Goal: Task Accomplishment & Management: Use online tool/utility

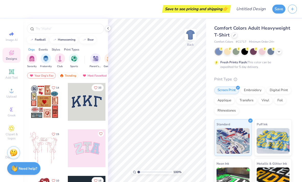
click at [109, 30] on icon at bounding box center [108, 28] width 4 height 4
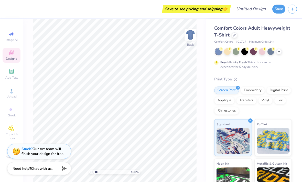
click at [279, 52] on icon at bounding box center [279, 52] width 4 height 4
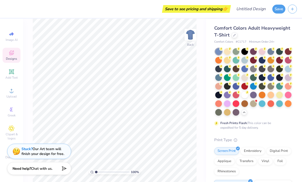
click at [234, 37] on div at bounding box center [234, 35] width 6 height 6
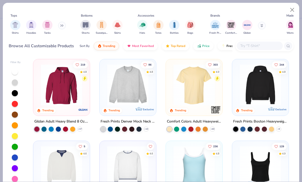
click at [267, 49] on input "text" at bounding box center [258, 46] width 39 height 6
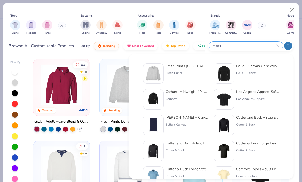
type input "Mock"
click at [222, 66] on strong "Mock" at bounding box center [226, 66] width 9 height 5
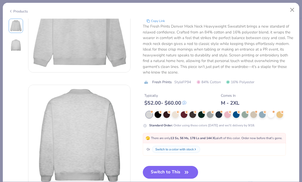
scroll to position [51, 0]
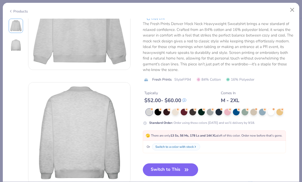
click at [177, 114] on div at bounding box center [175, 112] width 7 height 7
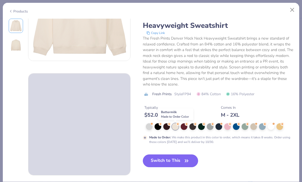
scroll to position [67, 0]
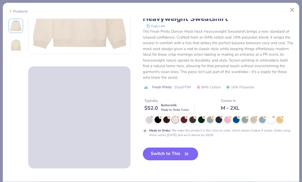
click at [193, 155] on button "Switch to This" at bounding box center [170, 154] width 55 height 13
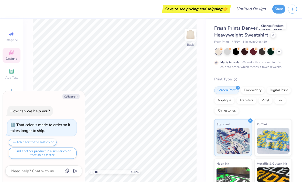
click at [12, 60] on span "Designs" at bounding box center [11, 59] width 11 height 4
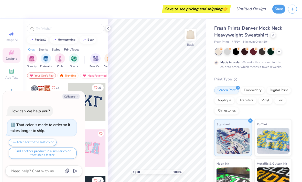
click at [77, 99] on button "Collapse" at bounding box center [70, 96] width 17 height 5
type textarea "x"
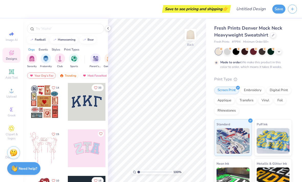
click at [89, 111] on div at bounding box center [87, 102] width 38 height 38
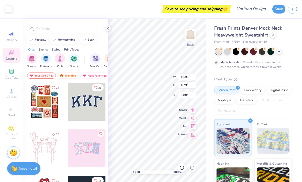
type input "10.63"
type input "4.44"
type input "3.12"
click at [107, 31] on div at bounding box center [108, 29] width 6 height 6
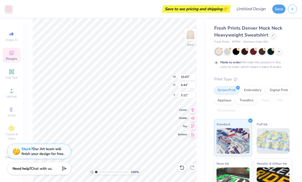
click at [224, 53] on div at bounding box center [227, 51] width 7 height 7
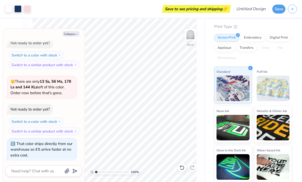
scroll to position [38, 0]
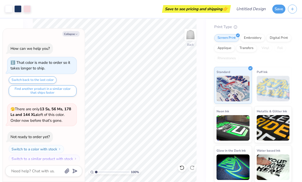
click at [74, 32] on button "Collapse" at bounding box center [70, 33] width 17 height 5
type textarea "x"
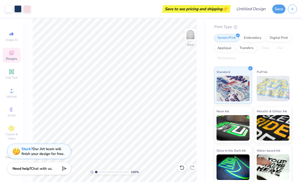
click at [17, 56] on div "Designs" at bounding box center [12, 55] width 18 height 15
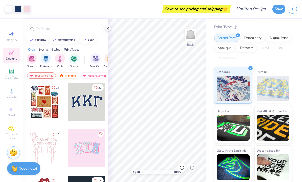
click at [13, 57] on span "Designs" at bounding box center [11, 59] width 11 height 4
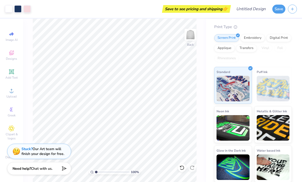
click at [13, 58] on span "Designs" at bounding box center [11, 59] width 11 height 4
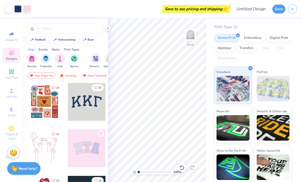
click at [85, 28] on input "text" at bounding box center [67, 28] width 65 height 5
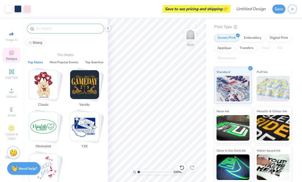
click at [13, 58] on span "Designs" at bounding box center [11, 59] width 11 height 4
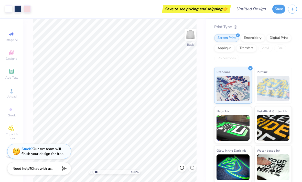
click at [13, 60] on span "Designs" at bounding box center [11, 59] width 11 height 4
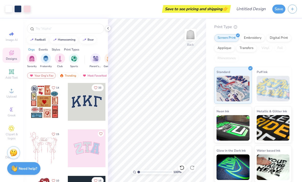
click at [86, 106] on div at bounding box center [87, 102] width 38 height 38
type input "8.16"
click at [106, 29] on icon at bounding box center [108, 28] width 4 height 4
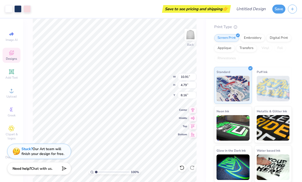
type input "12.73"
click at [54, 170] on div "Need help? Chat with us." at bounding box center [39, 168] width 64 height 13
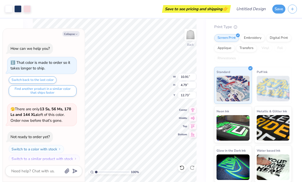
scroll to position [94, 0]
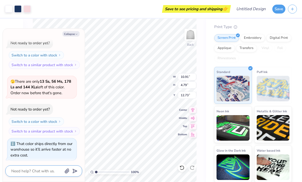
click at [55, 174] on textarea at bounding box center [37, 171] width 52 height 7
type textarea "x"
type textarea "H"
type textarea "x"
type textarea "Ho"
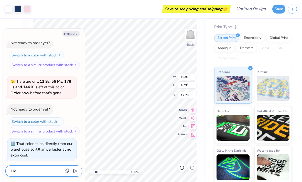
type textarea "x"
type textarea "How"
type textarea "x"
type textarea "How r"
type textarea "x"
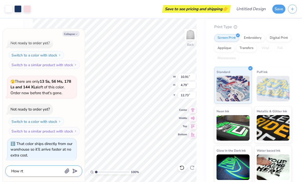
type textarea "How rto"
type textarea "x"
type textarea "How to"
type textarea "x"
type textarea "How to"
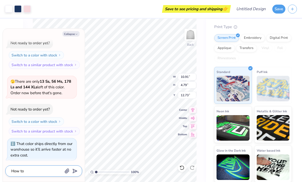
type textarea "x"
type textarea "How to"
type textarea "x"
type textarea "How t"
type textarea "x"
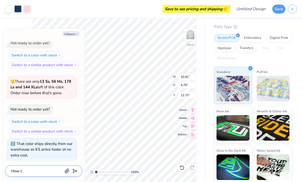
type textarea "How"
type textarea "x"
type textarea "How d"
type textarea "x"
type textarea "How do"
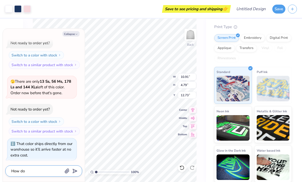
type textarea "x"
type textarea "How do"
type textarea "x"
type textarea "How do i"
type textarea "x"
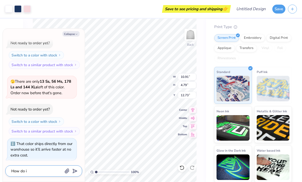
type textarea "How do i"
type textarea "x"
type textarea "How do i m"
type textarea "x"
type textarea "How do i ma"
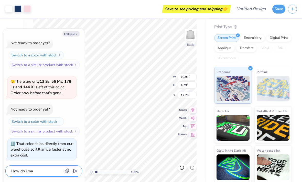
type textarea "x"
type textarea "How do i mak"
type textarea "x"
type textarea "How do i make"
type textarea "x"
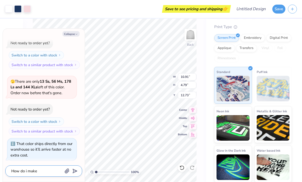
type textarea "How do i make"
type textarea "x"
type textarea "How do i make t"
type textarea "x"
type textarea "How do i make th"
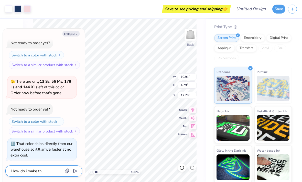
type textarea "x"
type textarea "How do i make the"
type textarea "x"
type textarea "How do i make the"
type textarea "x"
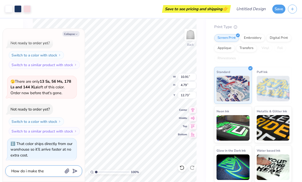
type textarea "How do i make the d"
type textarea "x"
type textarea "How do i make the de"
type textarea "x"
type textarea "How do i make the deis"
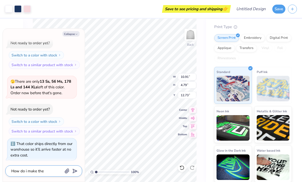
type textarea "x"
type textarea "How do i make the deisg"
type textarea "x"
type textarea "How do i make the deisgb"
type textarea "x"
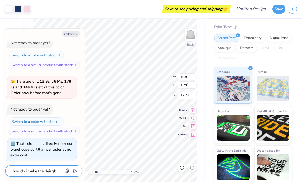
type textarea "How do i make the deisgbn"
type textarea "x"
type textarea "How do i make the deisgb"
type textarea "x"
type textarea "How do i make the deisg"
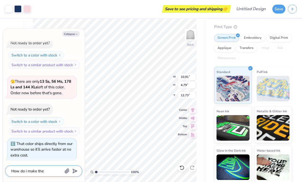
type textarea "x"
type textarea "How do i make the deisgn"
type textarea "x"
type textarea "How do i make the deisgn"
type textarea "x"
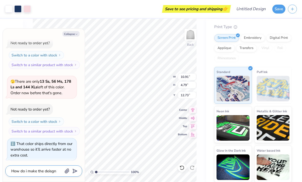
type textarea "How do i make the deisgn s"
type textarea "x"
type textarea "How do i make the deisgn sa"
type textarea "x"
type textarea "How do i make the deisgn say"
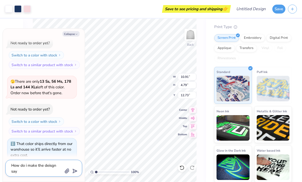
type textarea "x"
type textarea "How do i make the deisgn say"
type textarea "x"
type textarea "How do i make the deisgn say A"
type textarea "x"
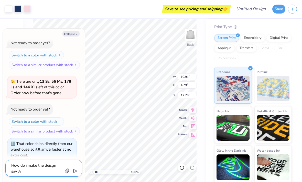
type textarea "How do i make the deisgn say AX"
type textarea "x"
type textarea "How do i make the deisgn say AXO"
type textarea "x"
type textarea "How do i make the deisgn say AXO"
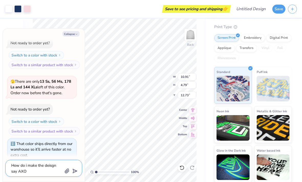
type textarea "x"
type textarea "How do i make the deisgn say AXO i"
type textarea "x"
type textarea "How do i make the deisgn say AXO in"
type textarea "x"
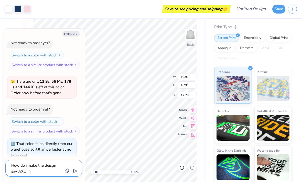
type textarea "How do i make the deisgn say AXO ins"
type textarea "x"
type textarea "How do i make the deisgn say AXO inse"
type textarea "x"
type textarea "How do i make the deisgn say AXO inset"
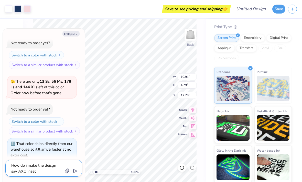
type textarea "x"
type textarea "How do i make the deisgn say AXO inseta"
type textarea "x"
type textarea "How do i make the deisgn say AXO insetaf"
type textarea "x"
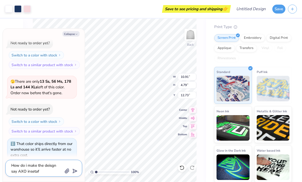
type textarea "How do i make the deisgn say AXO inseta"
type textarea "x"
type textarea "How do i make the deisgn say AXO insetad"
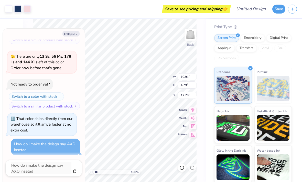
type textarea "x"
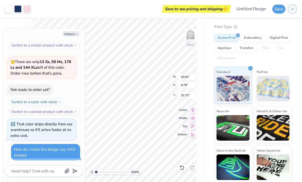
scroll to position [113, 0]
click at [75, 32] on button "Collapse" at bounding box center [70, 33] width 17 height 5
type textarea "x"
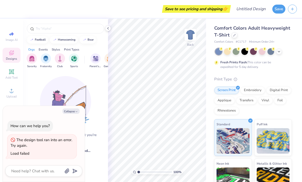
click at [232, 33] on div at bounding box center [234, 35] width 6 height 6
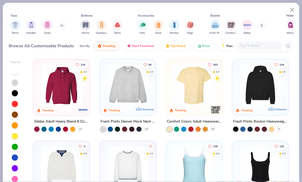
click at [142, 101] on img at bounding box center [128, 84] width 46 height 41
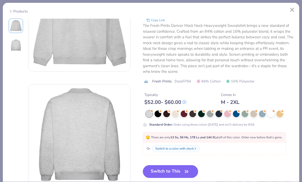
scroll to position [50, 0]
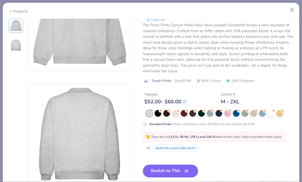
click at [182, 170] on button "Switch to This" at bounding box center [170, 171] width 55 height 13
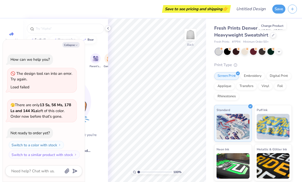
click at [71, 46] on button "Collapse" at bounding box center [70, 44] width 17 height 5
type textarea "x"
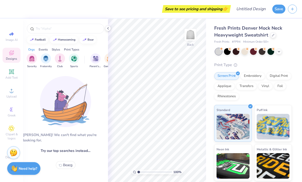
click at [67, 163] on span "Beacg" at bounding box center [67, 165] width 9 height 5
type input "Beacg"
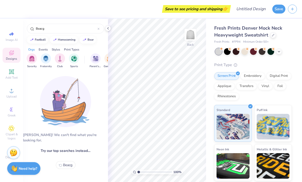
click at [67, 163] on span "Beacg" at bounding box center [67, 165] width 9 height 5
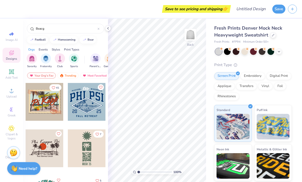
click at [99, 29] on icon at bounding box center [99, 29] width 2 height 2
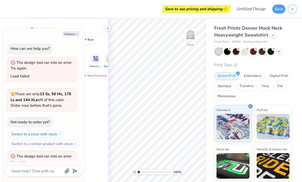
scroll to position [15, 0]
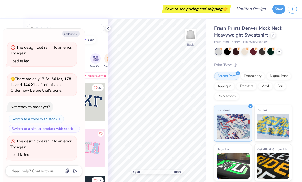
click at [71, 33] on button "Collapse" at bounding box center [70, 33] width 17 height 5
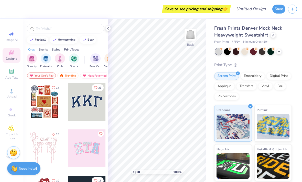
type textarea "x"
click at [96, 103] on div at bounding box center [87, 102] width 38 height 38
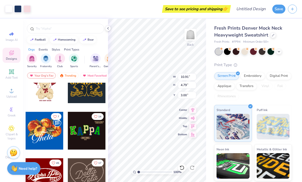
scroll to position [112, 0]
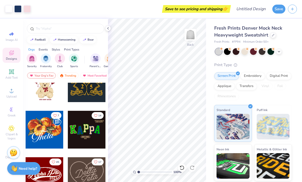
click at [105, 28] on div at bounding box center [108, 29] width 6 height 6
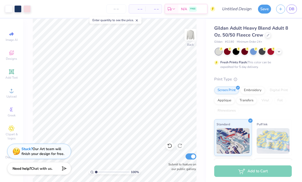
click at [139, 18] on div "Enter quantity to see the price." at bounding box center [115, 20] width 52 height 7
click at [138, 15] on div "– – Per Item – – Total Est. Delivery N/A FREE" at bounding box center [124, 9] width 182 height 18
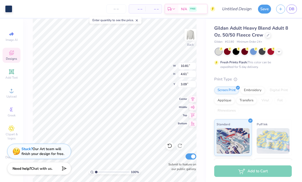
click at [12, 9] on div at bounding box center [8, 8] width 7 height 7
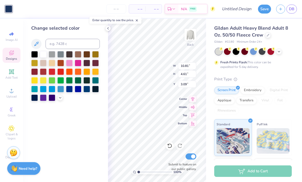
click at [96, 92] on div at bounding box center [95, 89] width 7 height 7
click at [72, 91] on div at bounding box center [69, 89] width 7 height 7
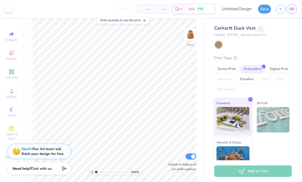
click at [258, 29] on div at bounding box center [260, 29] width 6 height 6
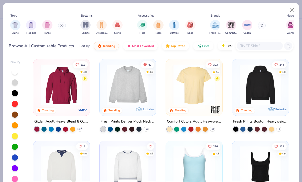
click at [249, 48] on input "text" at bounding box center [258, 46] width 39 height 6
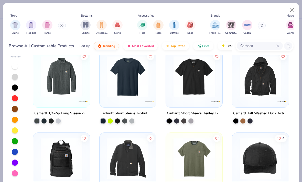
scroll to position [248, 0]
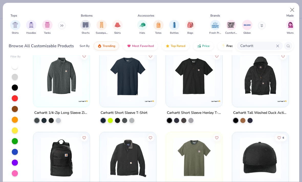
click at [243, 121] on div at bounding box center [242, 120] width 5 height 5
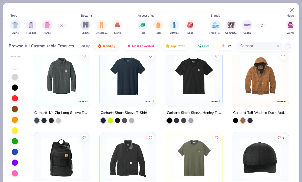
click at [254, 91] on img at bounding box center [260, 76] width 46 height 41
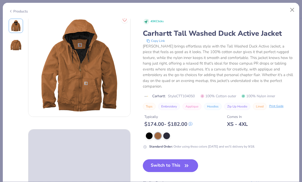
scroll to position [3, 0]
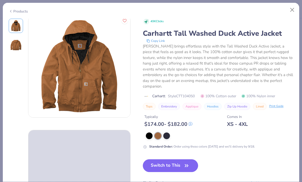
click at [294, 7] on button "Close" at bounding box center [292, 10] width 10 height 10
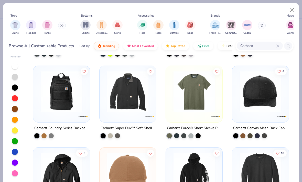
scroll to position [317, 0]
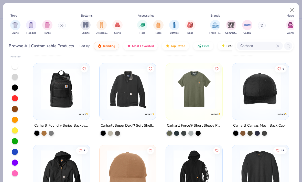
click at [147, 98] on img at bounding box center [128, 88] width 46 height 41
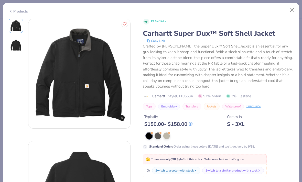
click at [290, 11] on button "Close" at bounding box center [292, 10] width 10 height 10
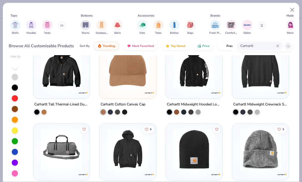
scroll to position [428, 0]
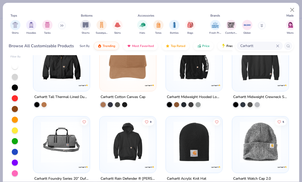
click at [45, 105] on div at bounding box center [43, 104] width 5 height 5
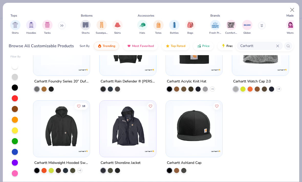
scroll to position [525, 0]
click at [148, 129] on img at bounding box center [128, 126] width 46 height 41
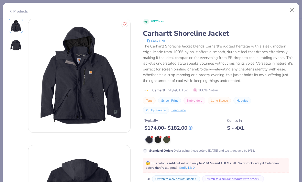
click at [293, 7] on button "Close" at bounding box center [292, 10] width 10 height 10
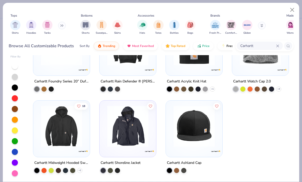
click at [89, 138] on div "18" at bounding box center [61, 129] width 56 height 56
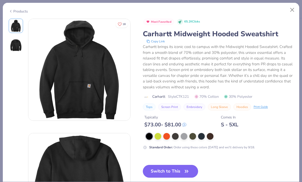
click at [292, 14] on button "Close" at bounding box center [292, 10] width 10 height 10
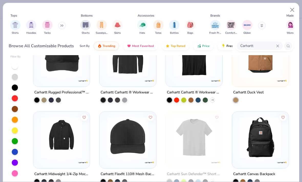
click at [274, 46] on input "Carhartt" at bounding box center [257, 46] width 36 height 6
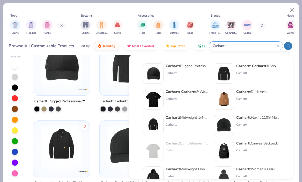
click at [274, 46] on input "Carhartt" at bounding box center [244, 46] width 64 height 6
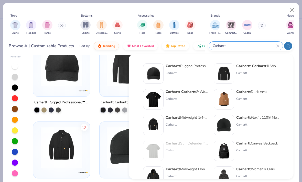
scroll to position [13, 0]
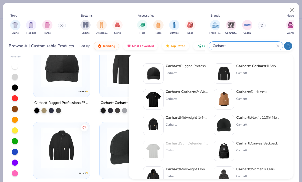
click at [275, 43] on input "Carhartt" at bounding box center [244, 46] width 64 height 6
click at [277, 47] on icon at bounding box center [277, 45] width 3 height 3
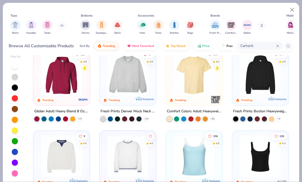
scroll to position [2, 0]
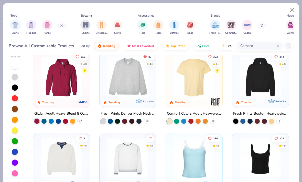
click at [146, 91] on img at bounding box center [128, 76] width 46 height 41
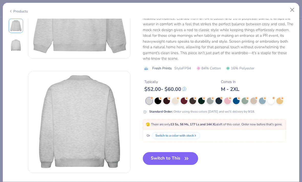
scroll to position [72, 0]
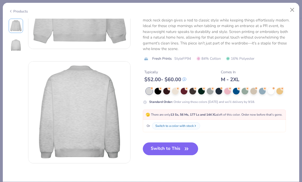
click at [279, 93] on div at bounding box center [279, 91] width 7 height 7
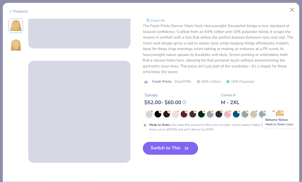
scroll to position [102, 0]
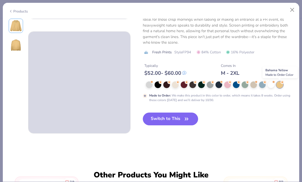
click at [291, 9] on button "Close" at bounding box center [292, 10] width 10 height 10
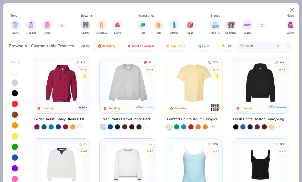
click at [16, 114] on div at bounding box center [15, 115] width 6 height 6
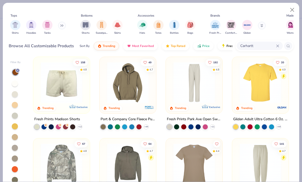
click at [18, 69] on icon at bounding box center [17, 70] width 3 height 3
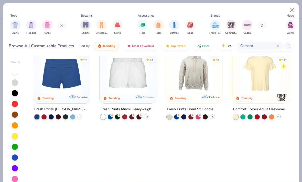
scroll to position [339, 0]
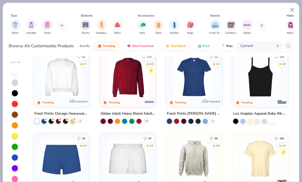
click at [264, 46] on input "Carhartt" at bounding box center [257, 46] width 36 height 6
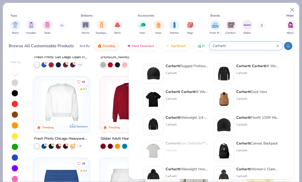
click at [263, 46] on input "Carhartt" at bounding box center [244, 46] width 64 height 6
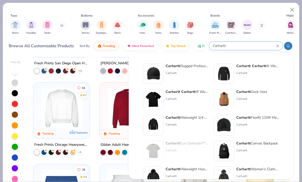
click at [277, 44] on icon at bounding box center [277, 45] width 3 height 3
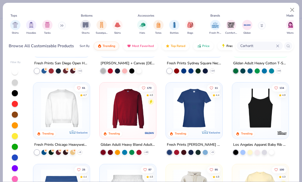
scroll to position [222, 0]
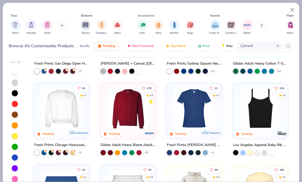
click at [273, 44] on input "Carhartt" at bounding box center [257, 46] width 36 height 6
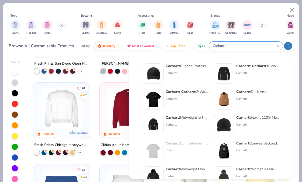
click at [275, 47] on input "Carhartt" at bounding box center [244, 46] width 64 height 6
click at [277, 44] on icon at bounding box center [277, 45] width 3 height 3
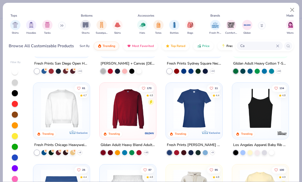
type input "C"
type input "Mock neck"
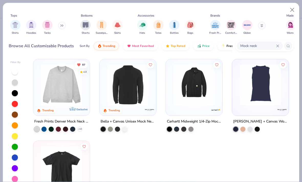
scroll to position [0, 0]
click at [80, 95] on img at bounding box center [61, 84] width 46 height 41
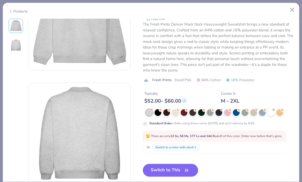
scroll to position [51, 0]
click at [177, 111] on div at bounding box center [175, 112] width 7 height 7
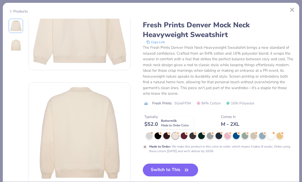
click at [190, 170] on button "Switch to This" at bounding box center [170, 170] width 55 height 13
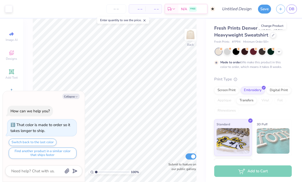
click at [188, 39] on img at bounding box center [190, 35] width 10 height 10
click at [195, 32] on img at bounding box center [190, 35] width 10 height 10
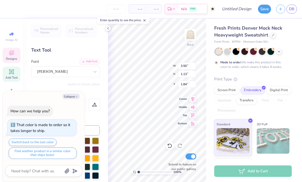
scroll to position [0, 1]
click at [70, 96] on button "Collapse" at bounding box center [70, 96] width 17 height 5
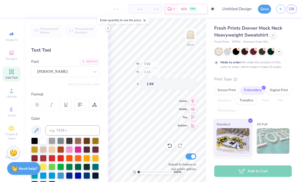
type textarea "x"
click at [178, 67] on div "100 % Back W 3.50 3.50 " H 1.13 1.13 " Y 1.84 1.84 " Center Middle Top Bottom S…" at bounding box center [157, 101] width 98 height 164
click at [110, 29] on div at bounding box center [108, 29] width 6 height 6
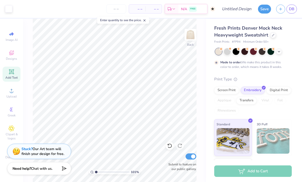
type input "1.18390501473118"
type textarea "x"
type input "1.30896317458347"
type textarea "x"
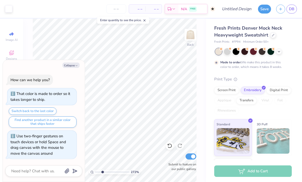
type input "2.80420519234484"
click at [72, 68] on button "Collapse" at bounding box center [70, 65] width 17 height 5
type textarea "x"
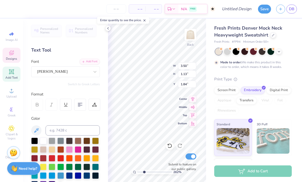
type input "2.62413267417015"
type textarea "K"
type textarea "ALPHACHI"
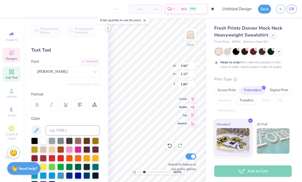
scroll to position [0, 1]
type input "2.62413267417015"
type textarea "ALPHA CHI"
type input "2.62413267417015"
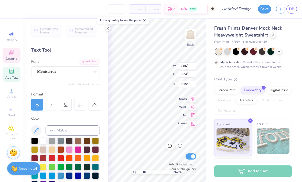
type textarea "T"
type textarea "k"
type textarea "KAPPA OMICRON"
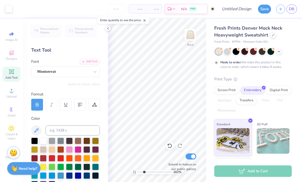
click at [192, 39] on img at bounding box center [190, 35] width 10 height 10
click at [109, 28] on icon at bounding box center [108, 28] width 4 height 4
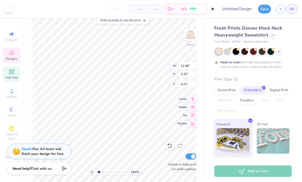
type input "1.82106099432793"
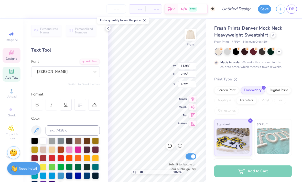
scroll to position [0, 0]
type textarea "K"
type textarea "a"
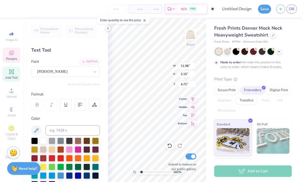
type textarea "ALPHA CHI OMEGA"
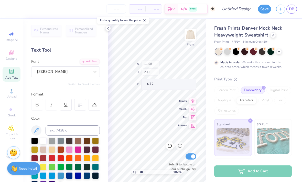
click at [107, 29] on icon at bounding box center [108, 28] width 4 height 4
click at [109, 28] on icon at bounding box center [108, 28] width 4 height 4
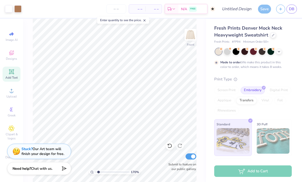
type input "1.70177950260862"
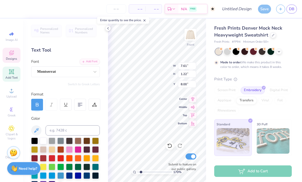
scroll to position [0, 0]
type textarea "T"
type textarea "KAPPA OMICRON"
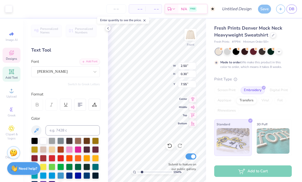
type input "1.93933628744839"
type textarea "HIGH POINT"
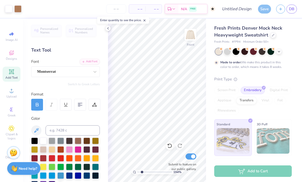
click at [108, 29] on icon at bounding box center [108, 28] width 4 height 4
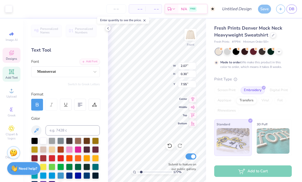
type input "1.77353101972357"
type textarea "NORTH CAROLINA"
click at [107, 30] on div at bounding box center [108, 29] width 6 height 6
type input "1.77353101972357"
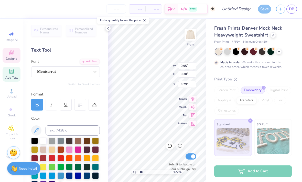
scroll to position [0, 0]
type textarea "1885"
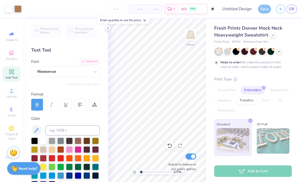
click at [107, 29] on icon at bounding box center [108, 28] width 4 height 4
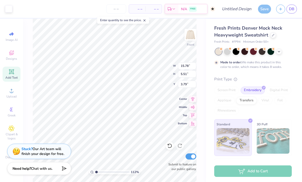
click at [11, 9] on div at bounding box center [8, 8] width 7 height 7
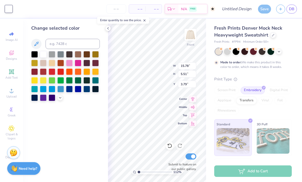
click at [77, 55] on div at bounding box center [78, 54] width 7 height 7
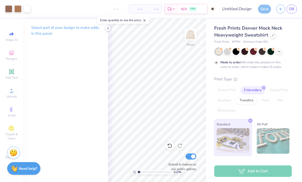
click at [188, 30] on img at bounding box center [190, 35] width 10 height 10
click at [194, 38] on img at bounding box center [190, 35] width 10 height 10
click at [195, 39] on img at bounding box center [190, 35] width 10 height 10
click at [106, 31] on div "Select part of your design to make edits in this panel" at bounding box center [65, 33] width 85 height 28
click at [10, 9] on div at bounding box center [8, 8] width 7 height 7
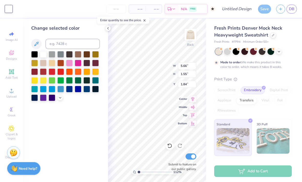
click at [78, 53] on div at bounding box center [78, 54] width 7 height 7
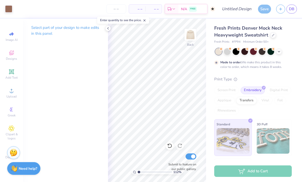
click at [192, 33] on img at bounding box center [190, 35] width 10 height 10
click at [106, 30] on icon at bounding box center [108, 28] width 4 height 4
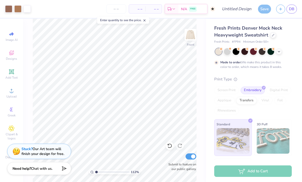
type input "1"
click at [191, 38] on img at bounding box center [190, 35] width 10 height 10
click at [187, 39] on img at bounding box center [190, 35] width 10 height 10
click at [3, 50] on div "Designs" at bounding box center [12, 55] width 18 height 15
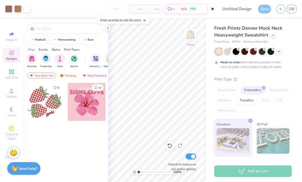
click at [33, 30] on icon at bounding box center [32, 29] width 4 height 4
click at [47, 31] on input "text" at bounding box center [67, 28] width 65 height 5
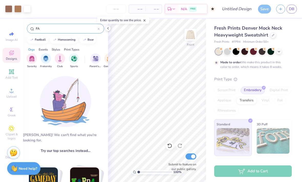
type input "F"
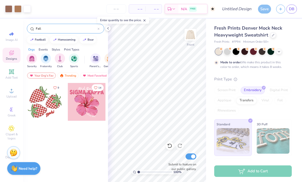
type input "Fall"
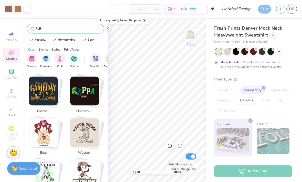
scroll to position [92, 0]
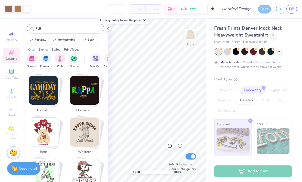
click at [84, 25] on div "Fall" at bounding box center [65, 29] width 77 height 10
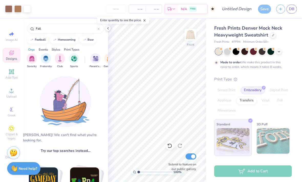
scroll to position [0, 0]
click at [96, 31] on input "Fall" at bounding box center [66, 28] width 62 height 5
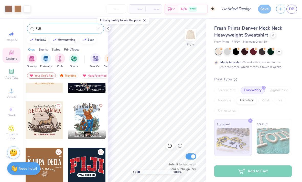
scroll to position [261, 0]
click at [54, 127] on div at bounding box center [45, 120] width 38 height 38
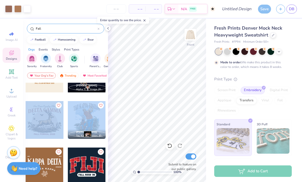
click at [99, 149] on div at bounding box center [87, 167] width 38 height 38
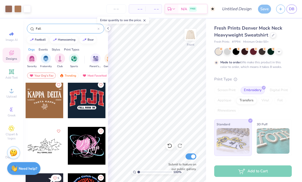
scroll to position [328, 0]
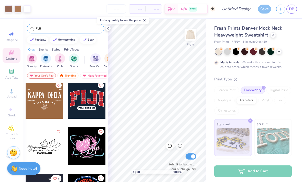
click at [280, 52] on icon at bounding box center [279, 52] width 4 height 4
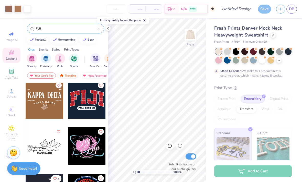
click at [280, 59] on icon at bounding box center [279, 60] width 4 height 4
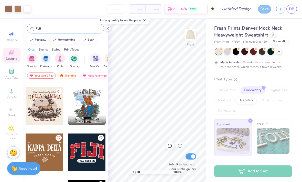
scroll to position [273, 0]
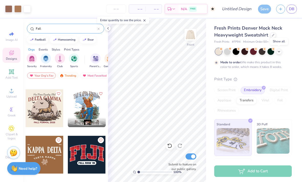
click at [55, 116] on div at bounding box center [45, 108] width 38 height 38
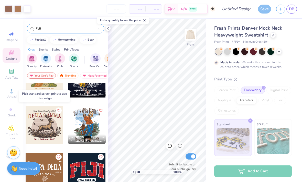
scroll to position [250, 0]
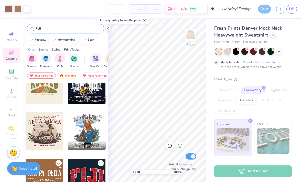
click at [60, 105] on div "Pick standard screen print to use this design." at bounding box center [44, 104] width 51 height 12
click at [49, 138] on div at bounding box center [45, 131] width 38 height 38
click at [108, 29] on icon at bounding box center [108, 28] width 4 height 4
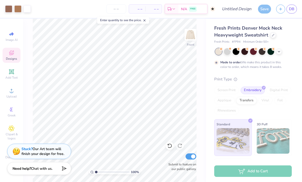
click at [185, 40] on img at bounding box center [190, 35] width 10 height 10
click at [188, 40] on img at bounding box center [190, 35] width 10 height 10
click at [14, 59] on span "Designs" at bounding box center [11, 59] width 11 height 4
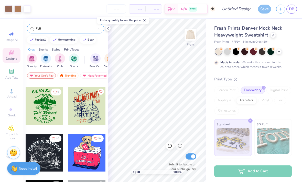
scroll to position [973, 0]
click at [90, 112] on div at bounding box center [87, 106] width 38 height 38
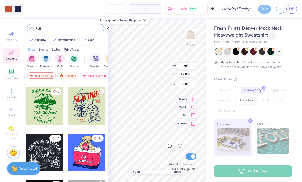
type input "11.18"
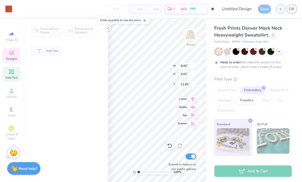
type input "8.92"
type input "4.01"
type input "11.81"
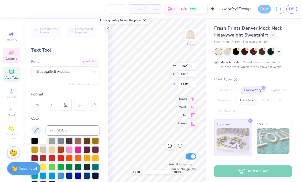
scroll to position [0, 0]
type textarea "F"
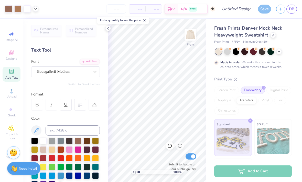
click at [110, 28] on div at bounding box center [108, 29] width 6 height 6
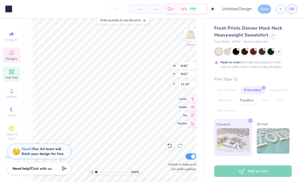
type input "12.25"
type input "1.50777079858481"
type input "11.14"
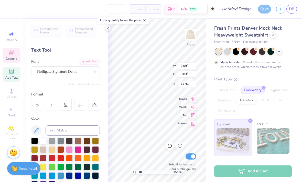
click at [106, 33] on div "Personalized Names Personalized Numbers Text Tool Add Font Font Holligate Signa…" at bounding box center [65, 101] width 85 height 164
click at [106, 30] on div at bounding box center [108, 29] width 6 height 6
click at [105, 31] on div "Personalized Names Personalized Numbers Text Tool Add Font Font Bebas Neue Swit…" at bounding box center [65, 101] width 85 height 164
click at [107, 30] on icon at bounding box center [108, 28] width 4 height 4
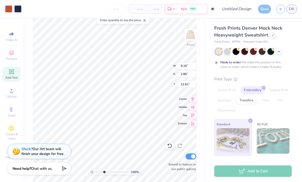
type input "3.35638696188956"
type input "9.27"
type input "10.09"
type input "11.14"
type input "1.482664888207"
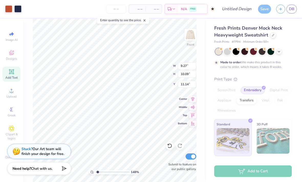
type input "11.36"
type input "1.482664888207"
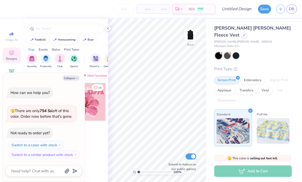
click at [75, 78] on button "Collapse" at bounding box center [70, 77] width 17 height 5
type textarea "x"
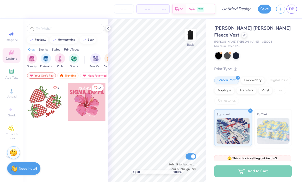
click at [82, 30] on input "text" at bounding box center [67, 28] width 65 height 5
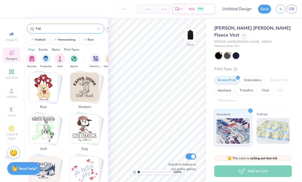
scroll to position [137, 0]
click at [83, 26] on input "Fall" at bounding box center [66, 28] width 62 height 5
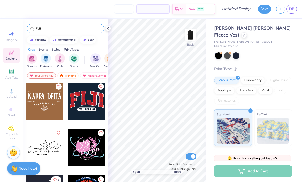
scroll to position [327, 0]
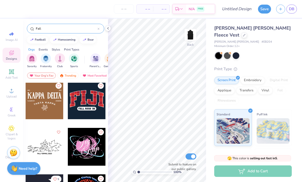
type input "Fall"
click at [59, 113] on div at bounding box center [45, 101] width 38 height 38
click at [193, 36] on img at bounding box center [190, 35] width 10 height 10
click at [191, 37] on img at bounding box center [190, 35] width 10 height 10
click at [193, 36] on img at bounding box center [190, 35] width 10 height 10
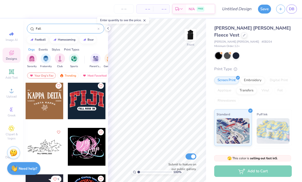
click at [47, 106] on div at bounding box center [45, 101] width 38 height 38
click at [186, 33] on img at bounding box center [190, 35] width 10 height 10
click at [192, 34] on img at bounding box center [190, 35] width 10 height 10
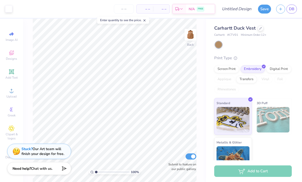
click at [262, 28] on div at bounding box center [260, 29] width 6 height 6
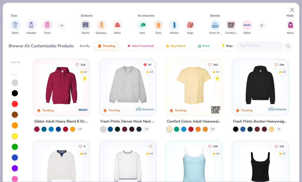
click at [250, 49] on input "text" at bounding box center [258, 46] width 39 height 6
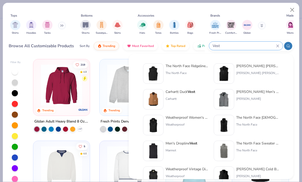
type input "Vest"
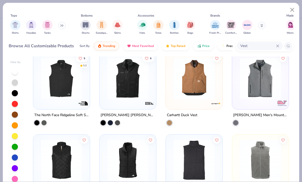
scroll to position [7, 0]
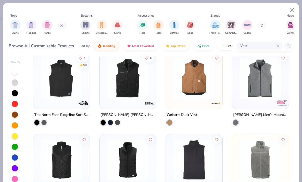
click at [66, 98] on img at bounding box center [61, 78] width 46 height 41
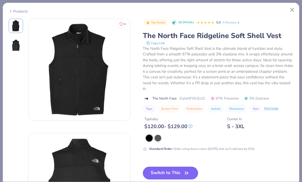
click at [295, 14] on button "Close" at bounding box center [292, 10] width 10 height 10
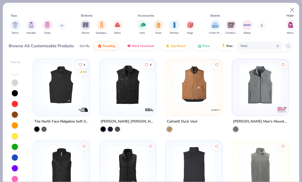
click at [262, 48] on input "Vest" at bounding box center [257, 46] width 36 height 6
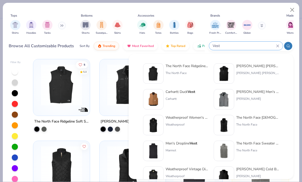
click at [274, 45] on input "Vest" at bounding box center [244, 46] width 64 height 6
click at [278, 43] on div "Vest" at bounding box center [246, 46] width 74 height 8
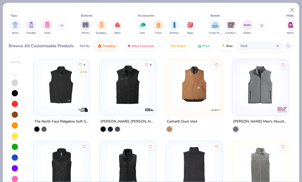
click at [290, 25] on img "filter for Women" at bounding box center [291, 25] width 6 height 6
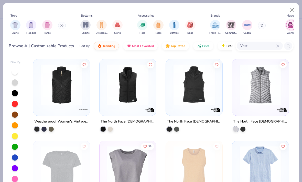
click at [210, 104] on div at bounding box center [216, 110] width 12 height 12
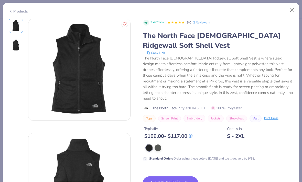
click at [290, 8] on button "Close" at bounding box center [292, 10] width 10 height 10
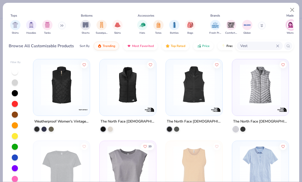
click at [113, 126] on div "The North Face Ladies Everyday Insulated Vest" at bounding box center [127, 125] width 57 height 13
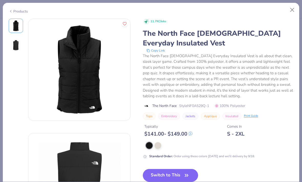
click at [157, 142] on div at bounding box center [157, 145] width 7 height 7
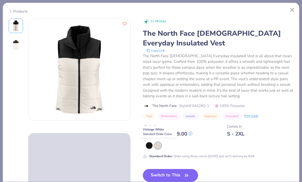
click at [291, 9] on button "Close" at bounding box center [292, 10] width 10 height 10
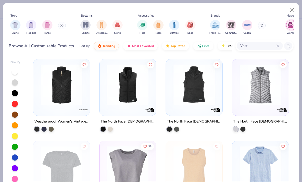
click at [274, 46] on input "Vest" at bounding box center [257, 46] width 36 height 6
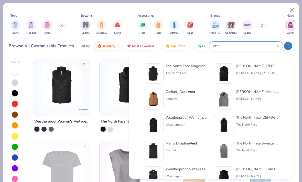
click at [291, 26] on img "filter for Women" at bounding box center [291, 25] width 6 height 6
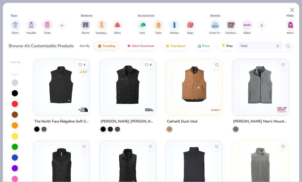
click at [145, 100] on img at bounding box center [128, 84] width 46 height 41
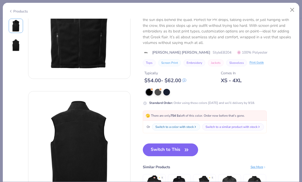
scroll to position [58, 0]
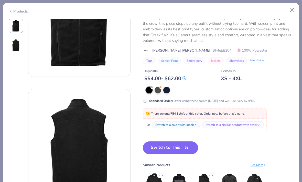
click at [164, 142] on button "Switch to This" at bounding box center [170, 148] width 55 height 13
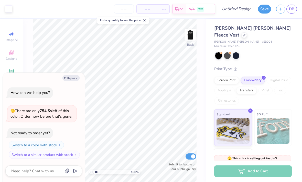
click at [190, 32] on img at bounding box center [190, 35] width 10 height 10
click at [79, 78] on button "Collapse" at bounding box center [70, 77] width 17 height 5
type textarea "x"
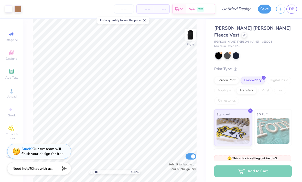
click at [185, 30] on img at bounding box center [190, 35] width 10 height 10
click at [190, 35] on img at bounding box center [190, 35] width 10 height 10
click at [195, 34] on img at bounding box center [190, 35] width 10 height 10
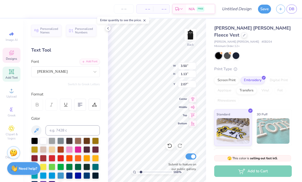
type input "1.65521105950276"
type textarea "K"
type textarea "ALPHA CHI"
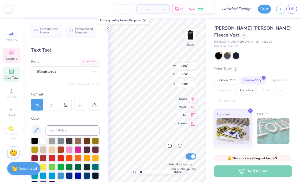
click at [179, 77] on input "0.24" at bounding box center [187, 74] width 18 height 7
type input "1.65521105950276"
type textarea "KAPPA OMICRON"
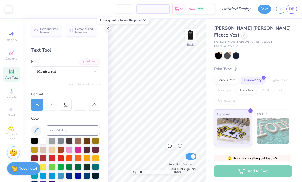
click at [190, 34] on img at bounding box center [190, 35] width 10 height 10
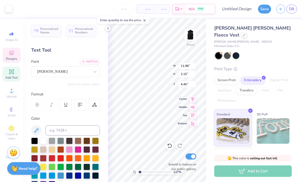
type input "1.36816152124257"
type input "4.78"
type input "1.36816152124257"
type textarea "D"
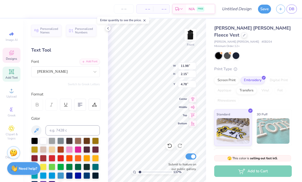
scroll to position [0, 2]
type textarea "ALPHA CHI OMEGA"
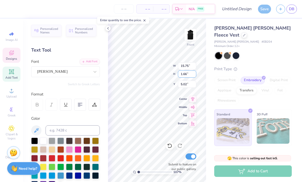
click at [178, 71] on input "1.66" at bounding box center [187, 74] width 18 height 7
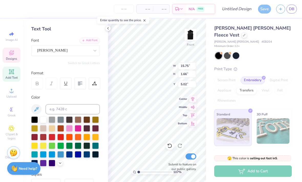
scroll to position [21, 0]
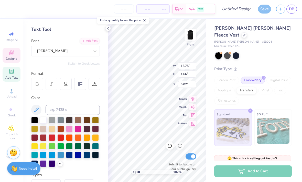
type input "1.06992934719823"
type textarea "x"
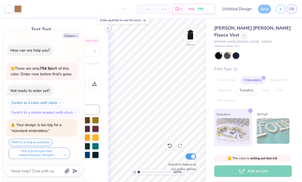
type input "1.06992934719823"
type textarea "x"
type input "1.06992934719823"
type textarea "x"
type input "1.06992934719823"
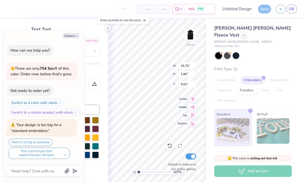
type textarea "x"
type input "1.06992934719823"
type textarea "x"
type input "1.06992934719823"
type textarea "x"
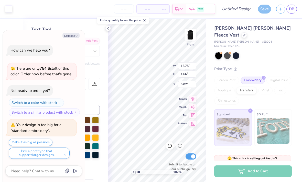
type input "1.06992934719823"
type textarea "x"
type input "1.06992934719823"
type textarea "x"
type input "1.06992934719823"
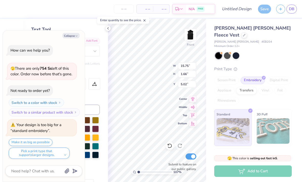
type textarea "x"
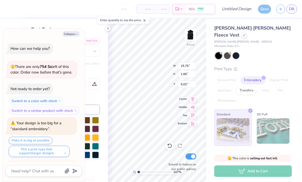
type input "1.06992934719823"
type textarea "x"
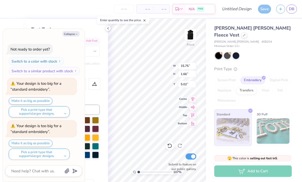
type input "1.06992934719823"
type textarea "x"
type input "1.06992934719823"
type textarea "x"
type input "1.06992934719823"
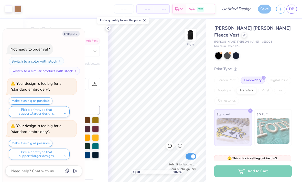
type textarea "x"
type input "1.06992934719823"
type textarea "x"
type input "1.06992934719823"
type textarea "x"
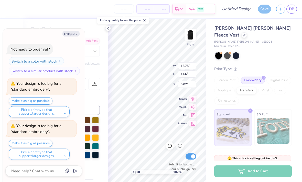
type input "1.06992934719823"
type textarea "x"
type input "1.06992934719823"
type textarea "x"
type input "4.64"
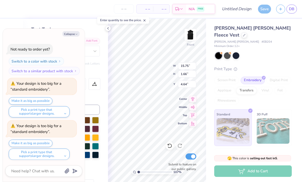
click at [211, 69] on div "Eddie Bauer Fleece Vest Eddie Bauer # EB204 Minimum Order: 12 + Print Type Scre…" at bounding box center [254, 102] width 96 height 167
type input "1.06992934719823"
type textarea "x"
type input "1.06992934719823"
type textarea "x"
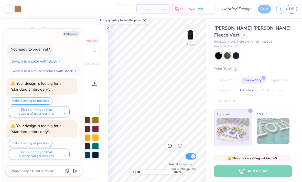
type input "1.06992934719823"
type textarea "x"
type input "1.06992934719823"
type textarea "x"
type input "1.06992934719823"
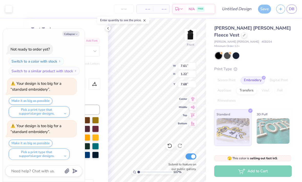
type textarea "x"
type input "1.06992934719823"
type textarea "x"
type textarea "T"
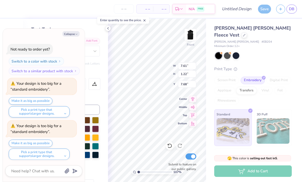
scroll to position [0, 2]
type textarea "KAPPA OMICRON"
type input "1.06992934719823"
type textarea "x"
type input "1.06992934719823"
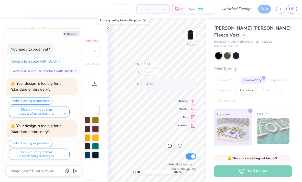
type textarea "x"
type input "1.06992934719823"
type textarea "x"
type input "1.06992934719823"
type textarea "x"
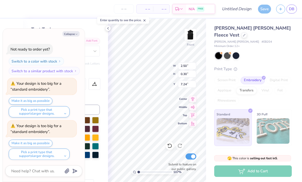
type input "1.06992934719823"
type textarea "x"
type input "1.06992934719823"
type textarea "x"
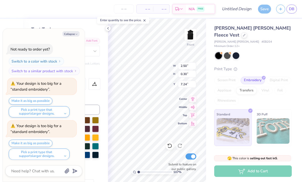
type textarea "HIGH POINT"
type input "1.06992934719823"
type textarea "x"
type input "1.06992934719823"
type textarea "x"
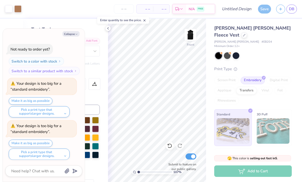
type input "1.06992934719823"
type textarea "x"
type input "1.06992934719823"
type textarea "x"
type input "1.06992934719823"
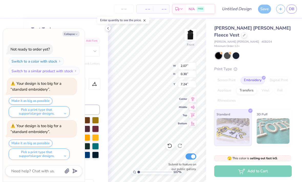
type textarea "x"
type input "1.06992934719823"
type textarea "x"
type input "1.06992934719823"
type textarea "x"
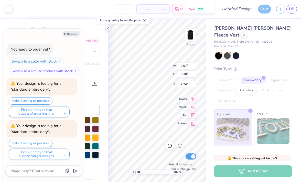
type input "1.06992934719823"
type textarea "x"
type input "1.06992934719823"
type textarea "x"
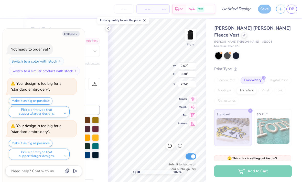
type textarea "NORTH CAROLINA"
type input "1.06992934719823"
type textarea "x"
type input "1.06992934719823"
type textarea "x"
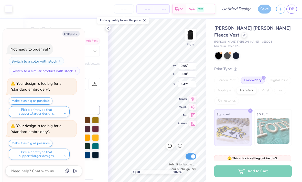
type input "1.06992934719823"
type textarea "x"
type input "1.06992934719823"
type textarea "x"
type input "1.06992934719823"
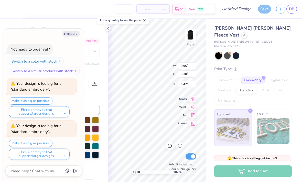
type textarea "x"
type input "1.06992934719823"
type textarea "x"
type input "1.06992934719823"
type textarea "x"
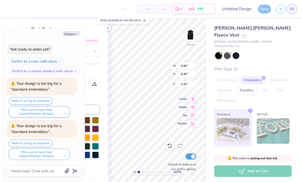
type input "1.06992934719823"
type textarea "x"
type input "1.06992934719823"
type textarea "x"
type input "1.06992934719823"
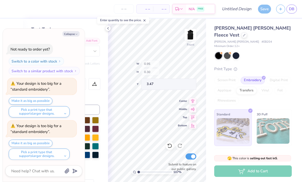
type textarea "x"
type input "1.06992934719823"
type textarea "x"
type input "1.06992934719823"
type textarea "x"
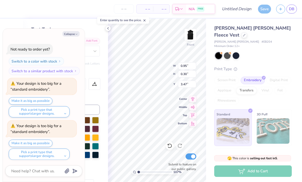
type input "1.06992934719823"
type textarea "x"
type input "1.06992934719823"
type textarea "x"
type input "1.06992934719823"
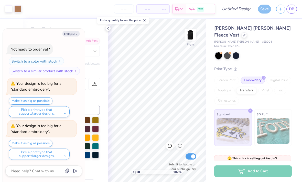
type textarea "x"
type input "1.06992934719823"
type textarea "x"
type input "1.06992934719823"
type textarea "x"
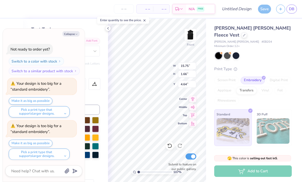
type input "1.06992934719823"
type textarea "x"
type input "1.06992934719823"
type textarea "x"
type input "1.06992934719823"
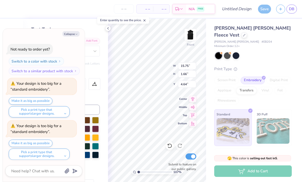
type textarea "x"
type input "1.06992934719823"
type textarea "x"
type input "1.06992934719823"
type textarea "x"
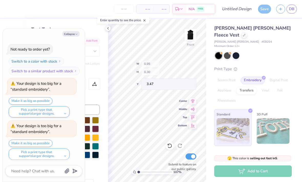
type input "1.06992934719823"
type textarea "x"
type input "2.38038313004795"
type textarea "x"
type input "2.38038313004795"
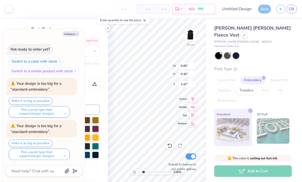
type textarea "x"
click at [186, 40] on img at bounding box center [190, 35] width 10 height 10
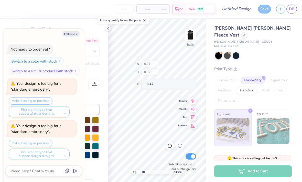
type input "2.38038313004795"
type textarea "x"
type input "2.38038313004795"
type textarea "x"
click at [195, 38] on img at bounding box center [190, 35] width 10 height 10
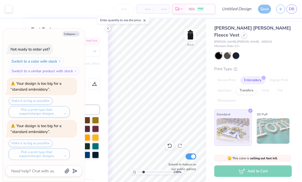
type input "2.38038313004795"
type textarea "x"
type input "2.38038313004795"
type textarea "x"
type input "2.38038313004795"
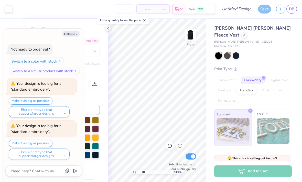
type textarea "x"
type input "2.38038313004795"
type textarea "x"
type input "2.38038313004795"
type textarea "x"
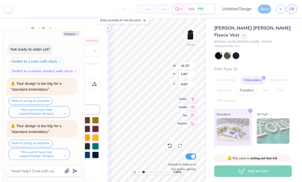
type input "2.38038313004795"
type textarea "x"
type input "2.38038313004795"
type textarea "x"
type input "2.38038313004795"
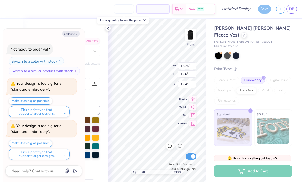
type textarea "x"
type input "5.57"
type input "2.38038313004795"
type textarea "x"
type input "2.38038313004795"
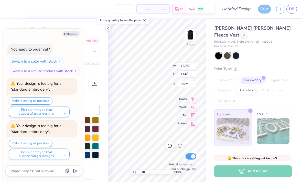
type textarea "x"
type input "2.38038313004795"
type textarea "x"
type input "2.62096228131566"
type textarea "x"
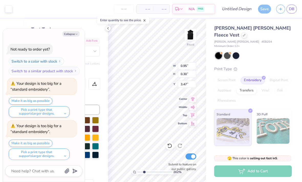
type input "2.62096228131566"
type textarea "x"
type textarea "1885"
type input "2.62096228131566"
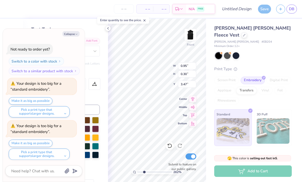
type textarea "x"
type input "2.62096228131566"
type textarea "x"
type input "1"
type textarea "x"
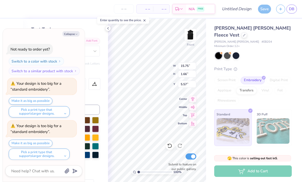
type input "4.60"
click at [191, 35] on img at bounding box center [190, 35] width 10 height 10
click at [75, 34] on button "Collapse" at bounding box center [70, 33] width 17 height 5
type textarea "x"
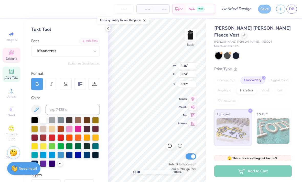
click at [78, 121] on div at bounding box center [78, 120] width 7 height 7
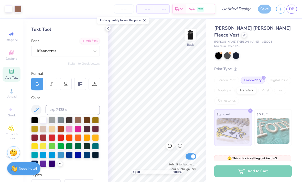
click at [185, 36] on img at bounding box center [190, 35] width 10 height 10
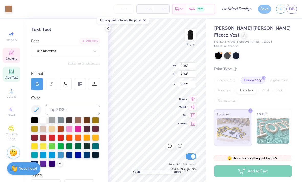
click at [8, 9] on div at bounding box center [8, 8] width 7 height 7
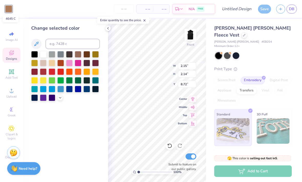
click at [187, 33] on img at bounding box center [190, 35] width 10 height 10
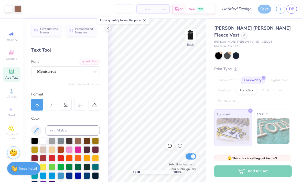
click at [17, 10] on div at bounding box center [17, 8] width 7 height 7
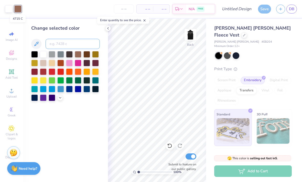
click at [84, 40] on input at bounding box center [72, 44] width 54 height 10
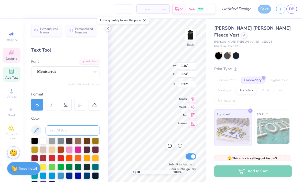
click at [74, 133] on input at bounding box center [72, 130] width 54 height 10
type input "4645"
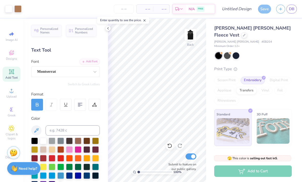
click at [21, 8] on div at bounding box center [17, 8] width 7 height 7
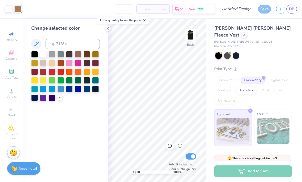
click at [106, 30] on icon at bounding box center [108, 28] width 4 height 4
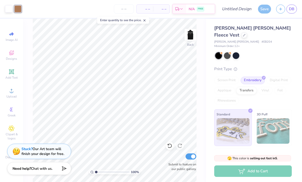
click at [193, 40] on img at bounding box center [190, 35] width 10 height 10
click at [191, 40] on img at bounding box center [190, 35] width 10 height 10
click at [194, 40] on img at bounding box center [190, 35] width 10 height 10
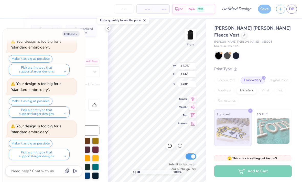
scroll to position [124, 0]
click at [193, 31] on img at bounding box center [190, 35] width 10 height 10
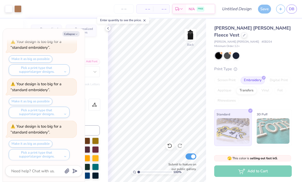
click at [79, 33] on button "Collapse" at bounding box center [70, 33] width 17 height 5
type textarea "x"
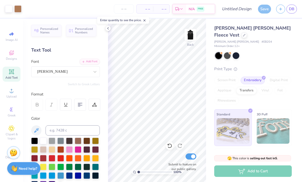
click at [107, 29] on icon at bounding box center [108, 28] width 4 height 4
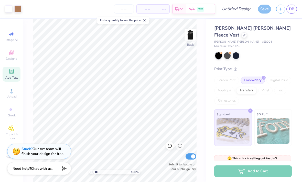
click at [187, 36] on img at bounding box center [190, 35] width 10 height 10
click at [190, 47] on div "Front" at bounding box center [190, 44] width 7 height 5
click at [195, 40] on img at bounding box center [190, 35] width 10 height 10
click at [187, 40] on img at bounding box center [190, 35] width 10 height 10
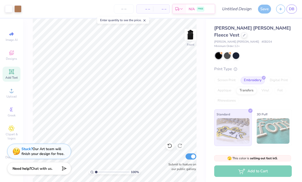
click at [10, 96] on span "Upload" at bounding box center [11, 97] width 10 height 4
click at [16, 57] on span "Designs" at bounding box center [11, 59] width 11 height 4
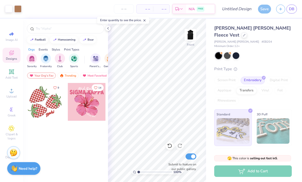
click at [83, 29] on input "text" at bounding box center [67, 28] width 65 height 5
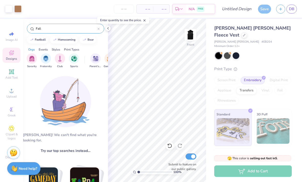
type input "Fall"
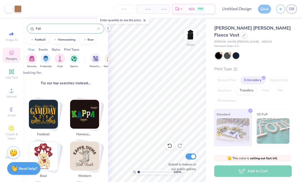
scroll to position [68, 0]
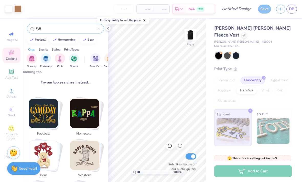
click at [80, 28] on input "Fall" at bounding box center [66, 28] width 62 height 5
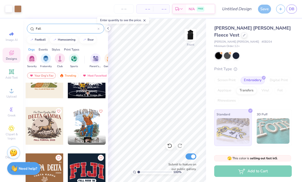
scroll to position [260, 0]
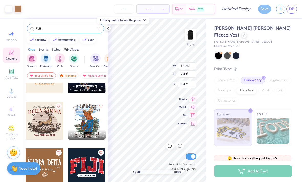
click at [98, 31] on div at bounding box center [98, 28] width 2 height 5
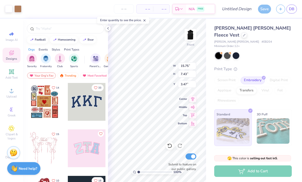
click at [104, 28] on div at bounding box center [65, 29] width 77 height 10
click at [106, 28] on icon at bounding box center [108, 28] width 4 height 4
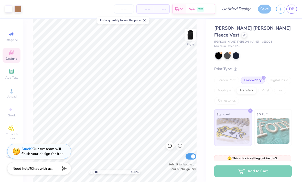
click at [265, 9] on div "Save" at bounding box center [264, 9] width 13 height 9
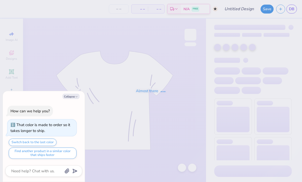
click at [66, 97] on button "Collapse" at bounding box center [70, 96] width 17 height 5
type textarea "x"
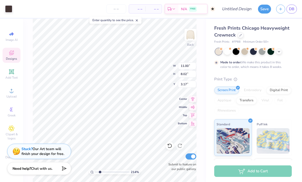
type input "2.14483270311662"
type input "7.20"
type input "0.91"
type input "2.00"
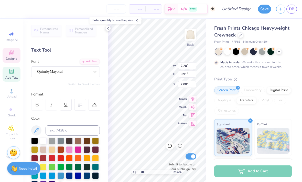
type textarea "C"
type input "2.14483270311662"
type input "10.82"
type input "1.85"
type input "2.82"
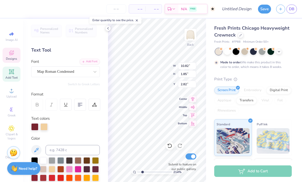
click at [108, 28] on icon at bounding box center [108, 28] width 4 height 4
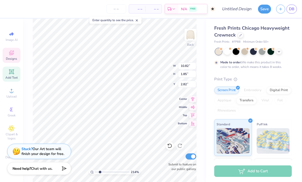
type input "2.14483270311662"
type textarea "D"
type input "2.14483270311662"
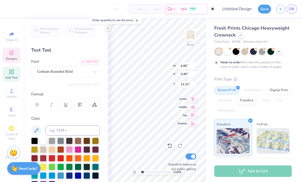
scroll to position [0, 0]
type textarea "F"
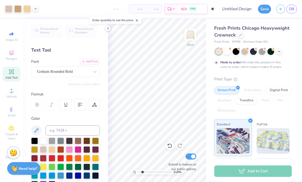
click at [106, 32] on div "Personalized Names Personalized Numbers Text Tool Add Font Font Gotham Rounded …" at bounding box center [65, 101] width 85 height 164
click at [109, 31] on div at bounding box center [108, 29] width 6 height 6
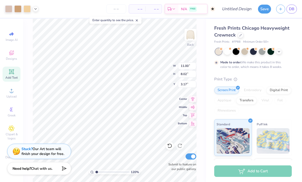
click at [191, 38] on img at bounding box center [190, 35] width 10 height 10
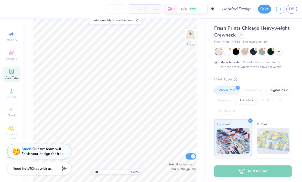
click at [190, 37] on img at bounding box center [190, 35] width 10 height 10
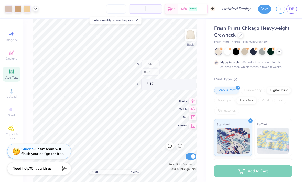
type input "1.20029257757401"
type input "3.22"
type input "1"
type input "3.78"
click at [239, 36] on icon at bounding box center [240, 35] width 3 height 3
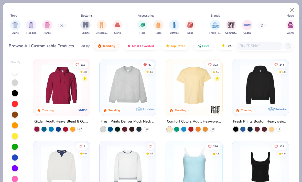
click at [253, 49] on input "text" at bounding box center [258, 46] width 39 height 6
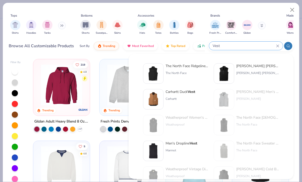
type input "Vest"
click at [249, 68] on div "[PERSON_NAME] [PERSON_NAME] Fleece Vest" at bounding box center [257, 65] width 43 height 5
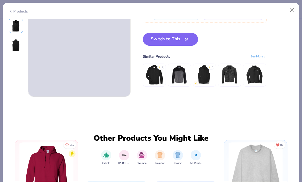
scroll to position [131, 0]
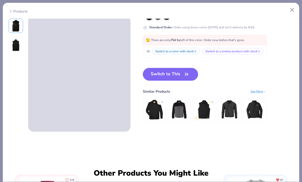
click at [192, 68] on button "Switch to This" at bounding box center [170, 74] width 55 height 13
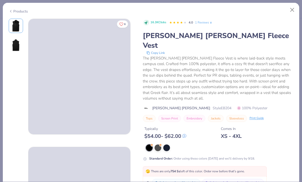
scroll to position [22, 0]
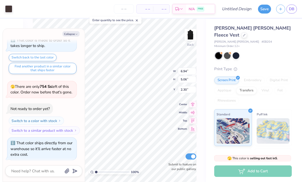
type textarea "x"
type input "5.37"
type input "3.94"
type input "2.64"
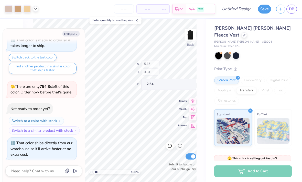
type textarea "x"
type input "1.83"
type textarea "x"
type input "2.31"
type textarea "x"
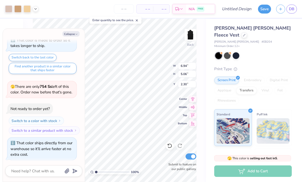
type input "2.61"
click at [73, 32] on button "Collapse" at bounding box center [70, 33] width 17 height 5
type textarea "x"
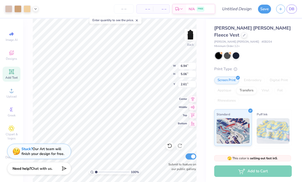
click at [191, 33] on img at bounding box center [190, 35] width 10 height 10
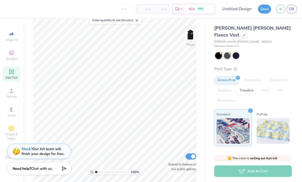
click at [12, 99] on span "Upload" at bounding box center [11, 97] width 10 height 4
click at [16, 60] on span "Designs" at bounding box center [11, 59] width 11 height 4
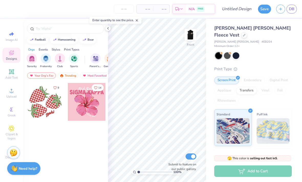
click at [85, 29] on input "text" at bounding box center [67, 28] width 65 height 5
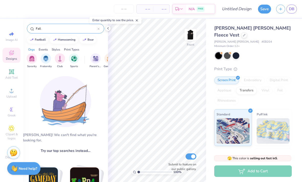
type input "Fall"
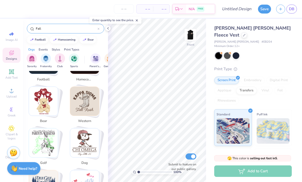
scroll to position [123, 0]
click at [73, 27] on input "Fall" at bounding box center [66, 28] width 62 height 5
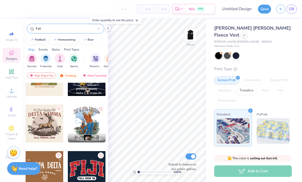
scroll to position [260, 0]
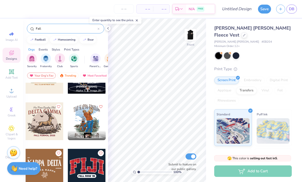
click at [47, 120] on div at bounding box center [45, 121] width 38 height 38
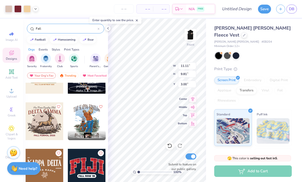
type input "8.41"
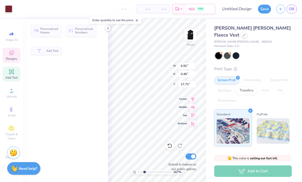
type input "2.67231121036802"
